Goal: Browse casually

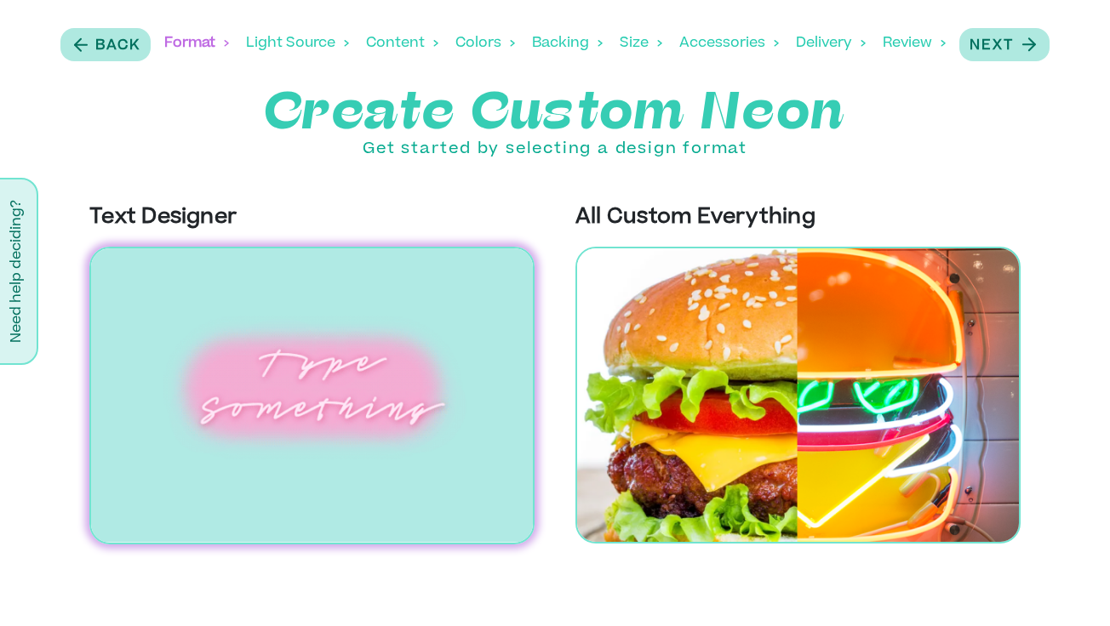
click at [476, 43] on div "Colors" at bounding box center [485, 43] width 60 height 53
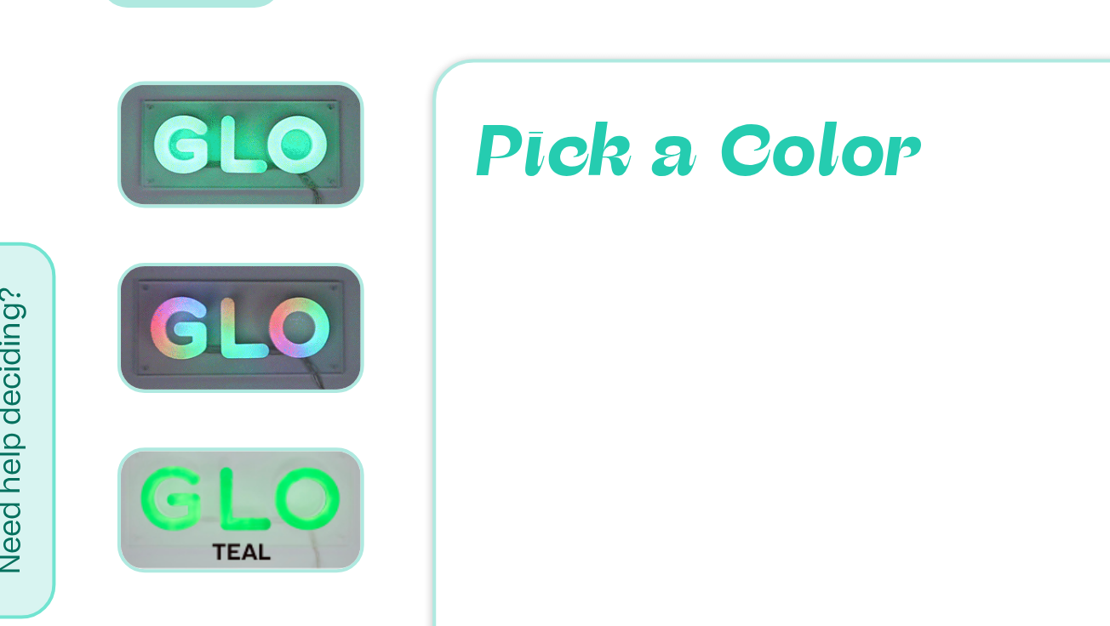
scroll to position [2415, 0]
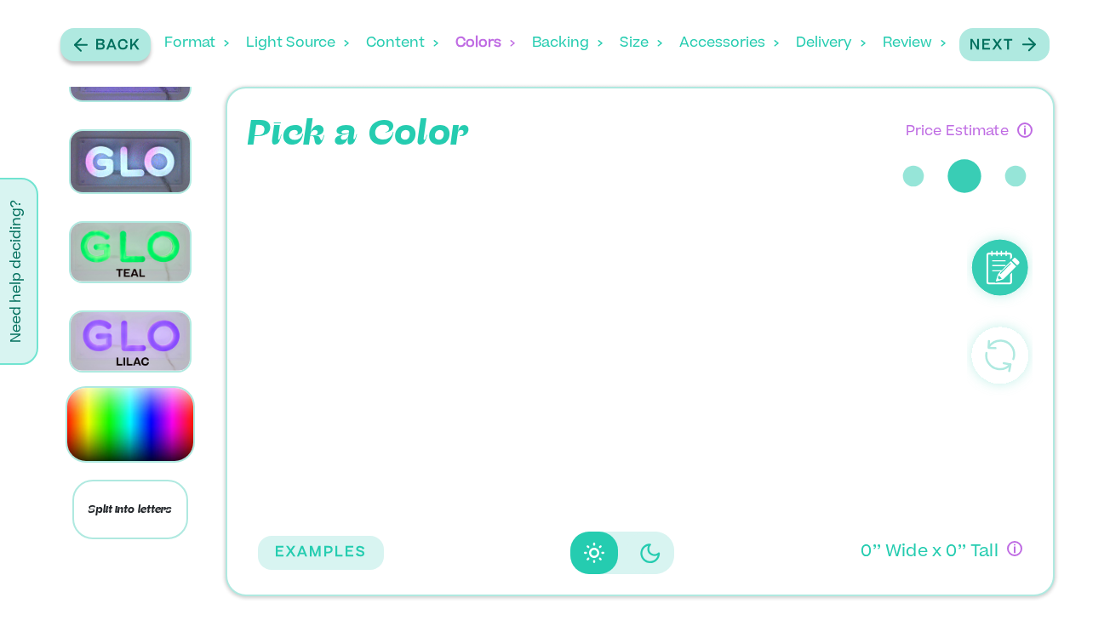
click at [100, 52] on p "Back" at bounding box center [117, 46] width 45 height 20
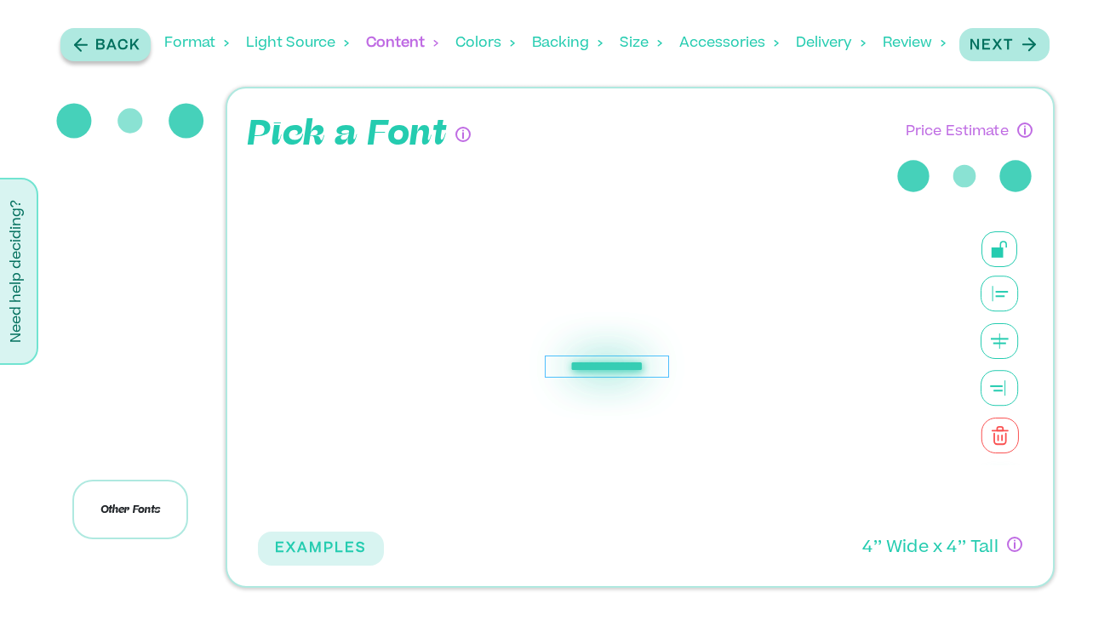
click at [100, 52] on p "Back" at bounding box center [117, 46] width 45 height 20
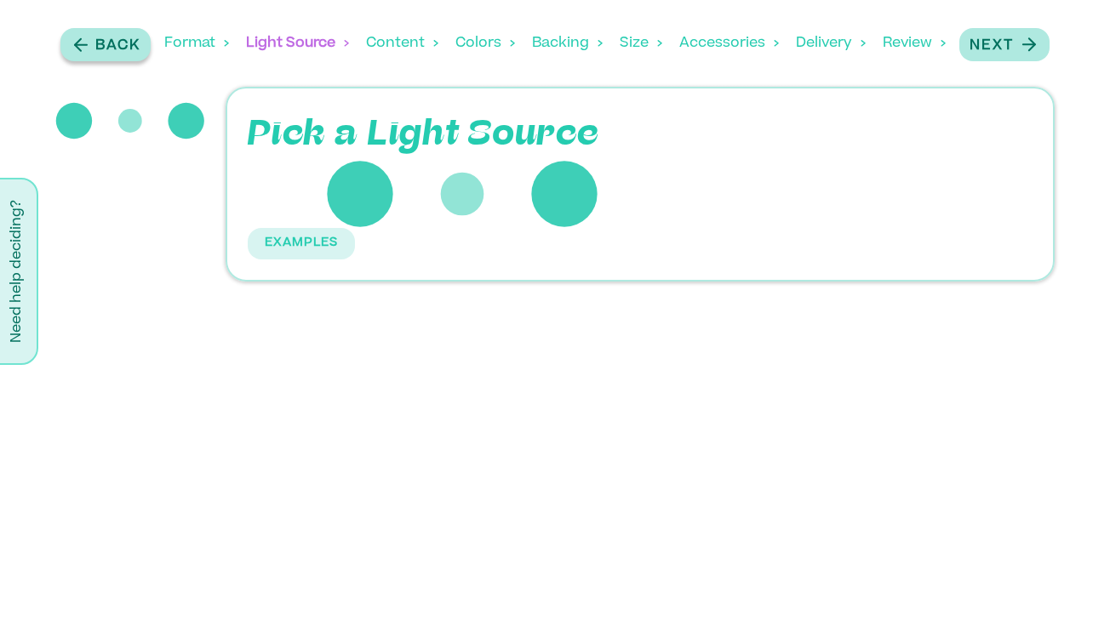
click at [98, 49] on p "Back" at bounding box center [117, 46] width 45 height 20
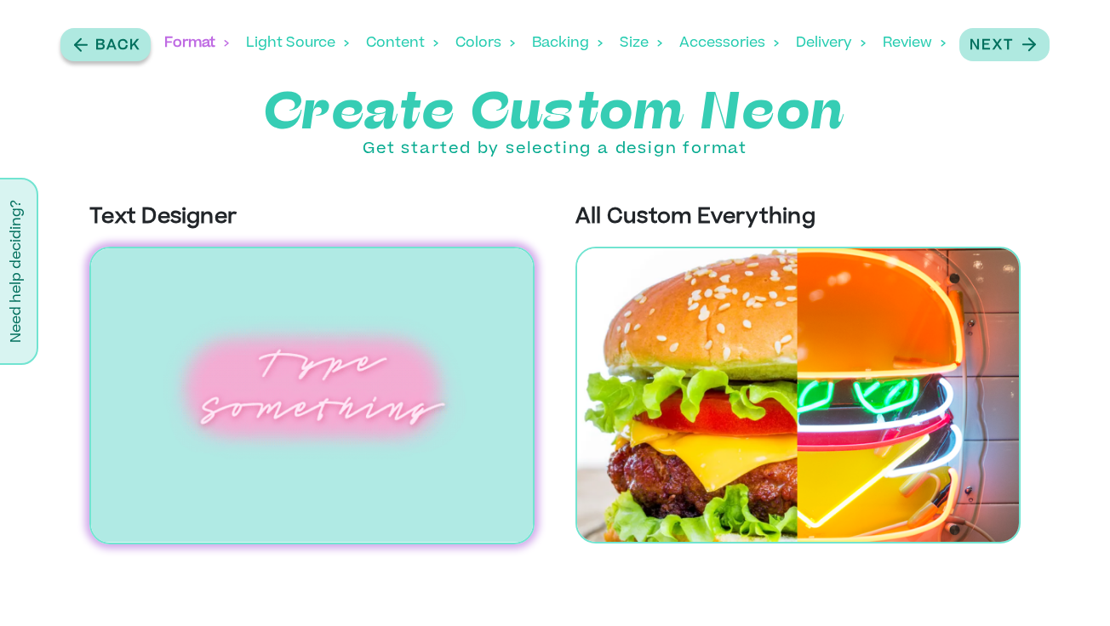
click at [97, 45] on p "Back" at bounding box center [117, 46] width 45 height 20
